Goal: Task Accomplishment & Management: Manage account settings

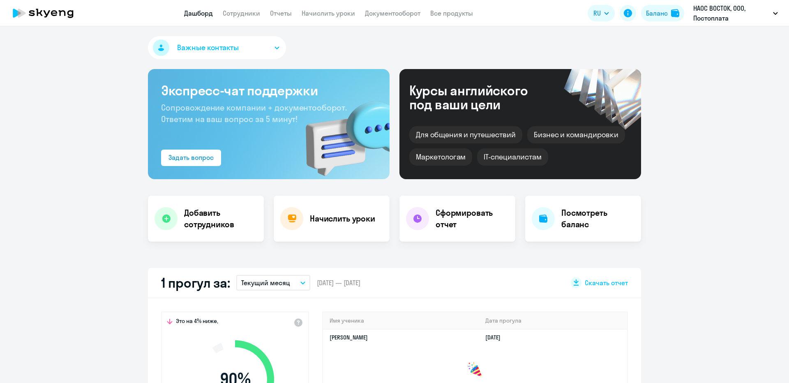
select select "30"
click at [311, 12] on link "Начислить уроки" at bounding box center [327, 13] width 53 height 8
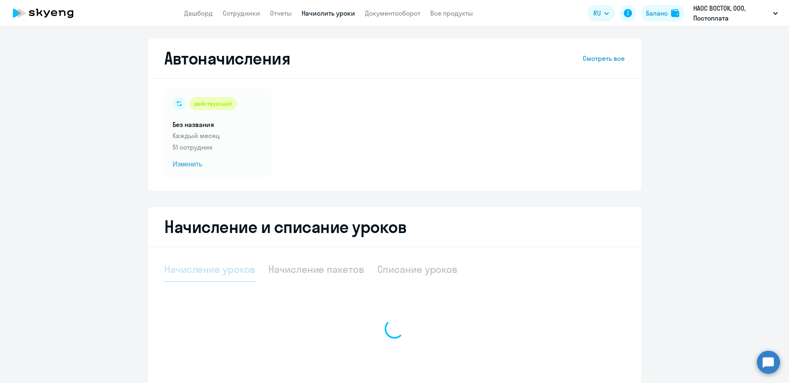
select select "10"
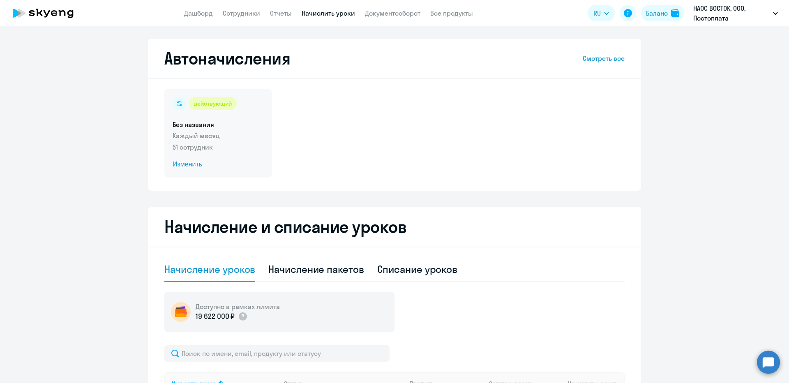
click at [234, 129] on div "действующий Без названия Каждый месяц 51 сотрудник Изменить" at bounding box center [218, 133] width 108 height 89
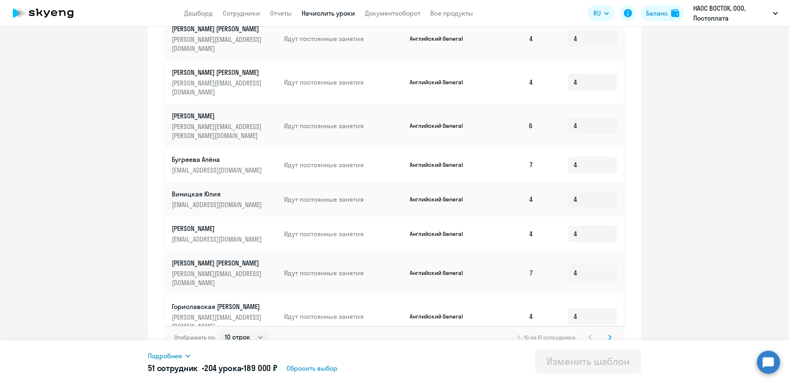
scroll to position [380, 0]
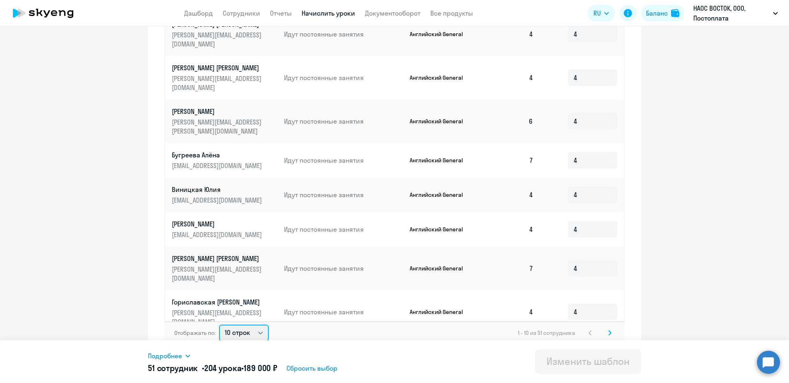
click at [233, 329] on select "10 строк 30 строк 50 строк" at bounding box center [244, 332] width 50 height 16
select select "50"
click at [219, 324] on select "10 строк 30 строк 50 строк" at bounding box center [244, 332] width 50 height 16
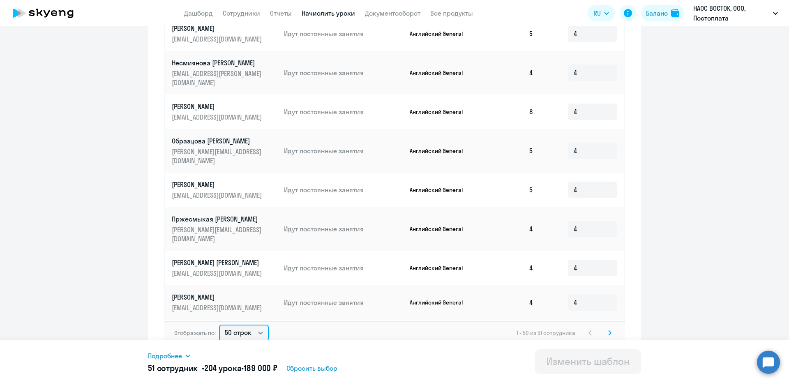
scroll to position [1391, 0]
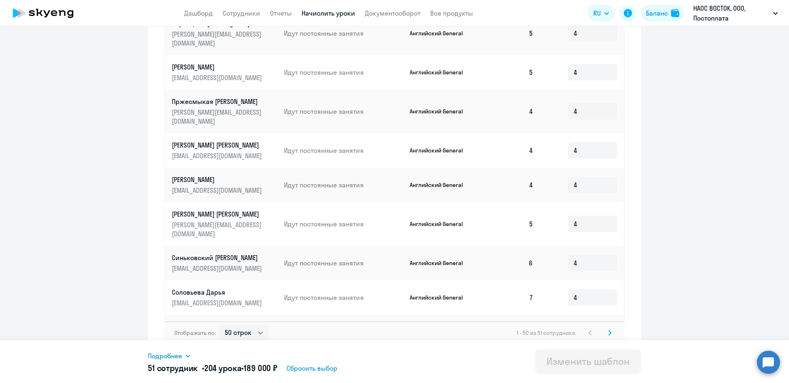
click at [610, 339] on div "Отображать по: 10 строк 30 строк 50 строк 1 - 50 из 51 сотрудника" at bounding box center [394, 332] width 460 height 23
click at [609, 336] on svg-icon at bounding box center [610, 333] width 10 height 10
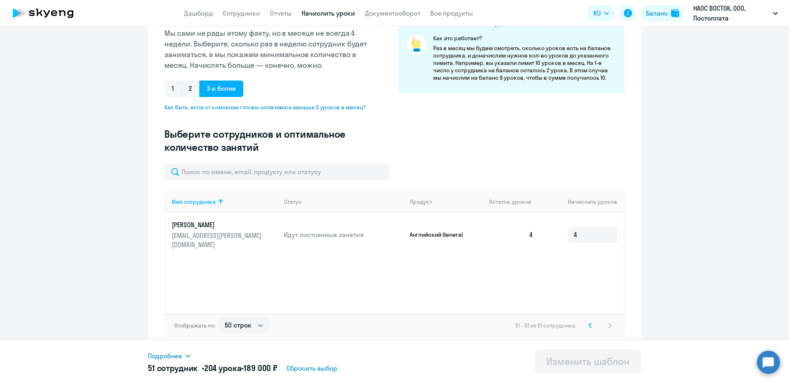
scroll to position [136, 0]
click at [585, 323] on svg-icon at bounding box center [590, 325] width 10 height 10
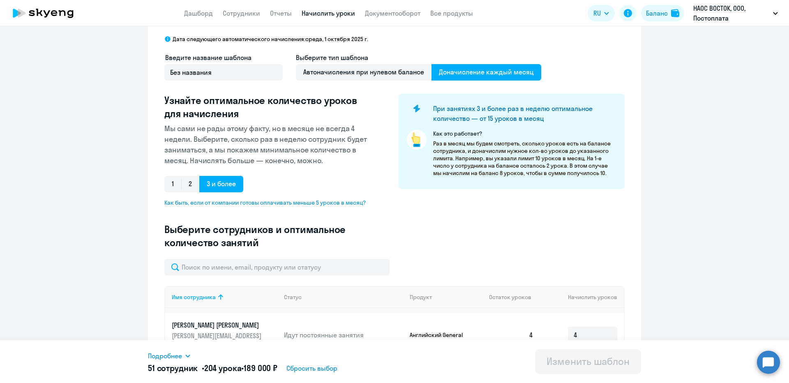
scroll to position [0, 0]
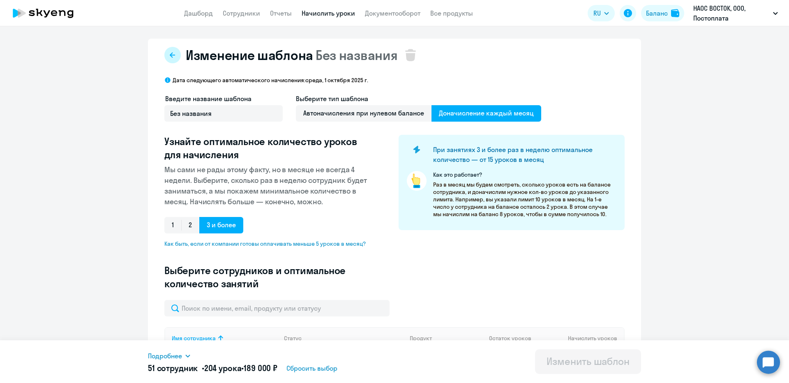
click at [166, 53] on button at bounding box center [172, 55] width 16 height 16
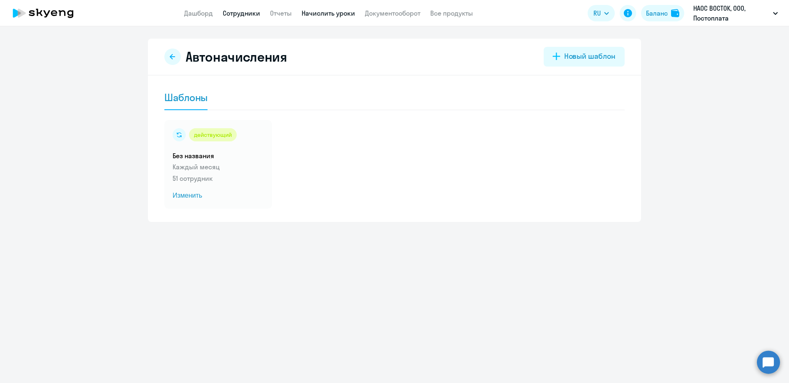
click at [242, 15] on link "Сотрудники" at bounding box center [241, 13] width 37 height 8
select select "30"
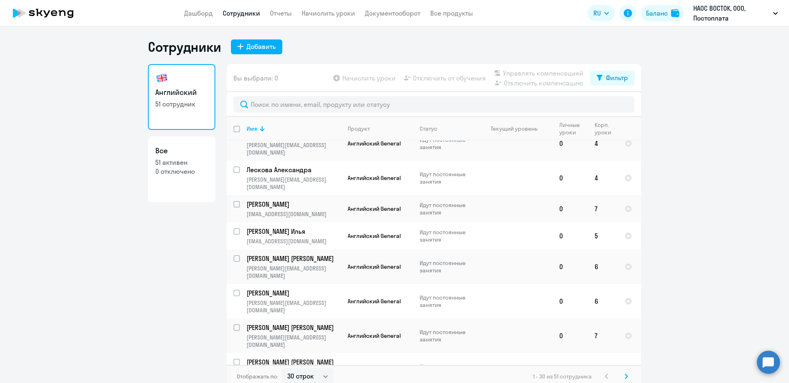
scroll to position [596, 0]
